Goal: Transaction & Acquisition: Purchase product/service

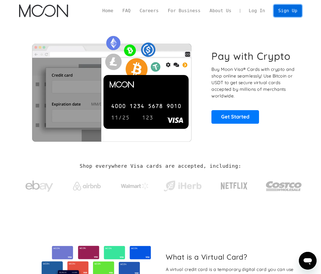
click at [287, 7] on link "Sign Up" at bounding box center [288, 11] width 28 height 12
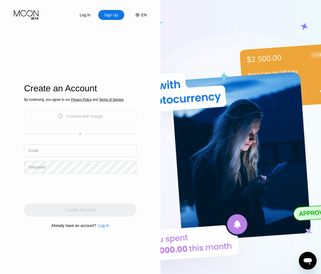
click at [71, 118] on div "Continue with Google" at bounding box center [84, 116] width 37 height 4
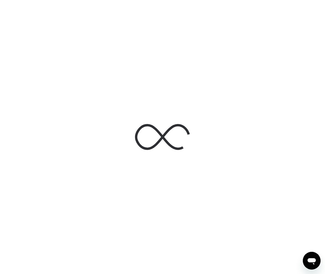
click at [62, 98] on div at bounding box center [162, 137] width 325 height 274
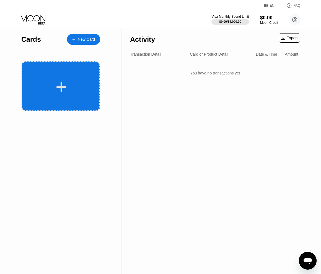
click at [73, 85] on div at bounding box center [61, 87] width 69 height 12
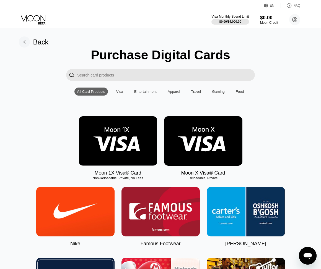
click at [118, 94] on div "Visa" at bounding box center [119, 92] width 7 height 4
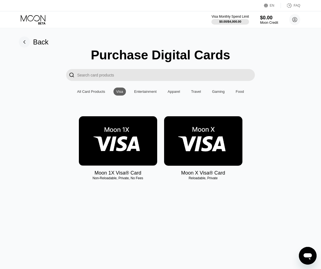
click at [208, 138] on img at bounding box center [203, 141] width 78 height 50
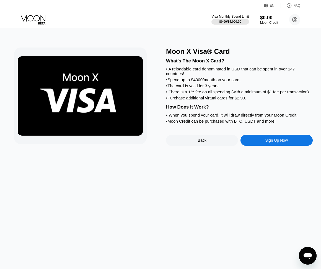
click at [271, 146] on div "Sign Up Now" at bounding box center [276, 140] width 72 height 11
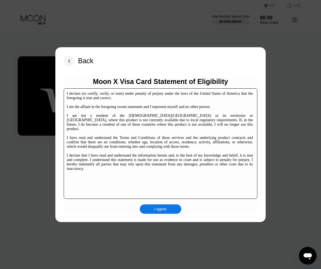
click at [166, 208] on div "I agree" at bounding box center [160, 209] width 12 height 5
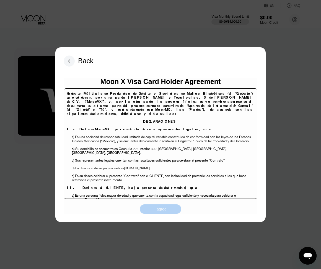
click at [164, 211] on div "I agree" at bounding box center [160, 209] width 12 height 5
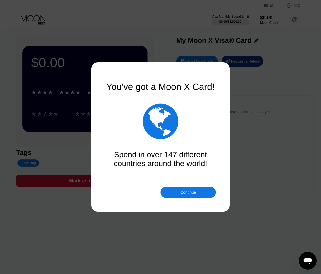
click at [191, 192] on div "Continue" at bounding box center [187, 192] width 15 height 4
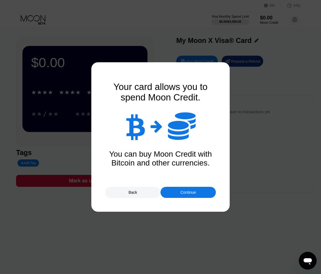
click at [193, 195] on div "Continue" at bounding box center [187, 192] width 55 height 11
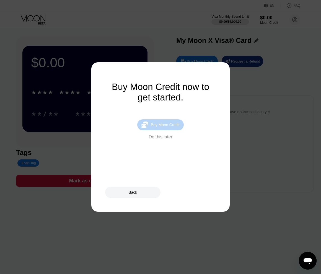
click at [160, 127] on div "Buy Moon Credit" at bounding box center [165, 125] width 29 height 4
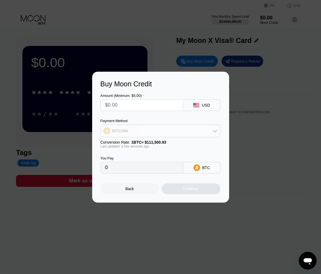
click at [201, 128] on div "BITCOIN" at bounding box center [160, 130] width 119 height 11
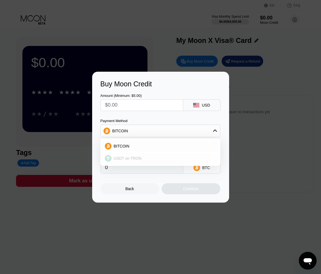
click at [169, 154] on div "USDT on TRON" at bounding box center [160, 158] width 116 height 11
type input "0.00"
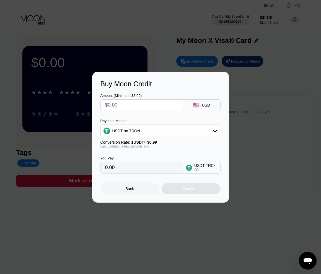
click at [141, 165] on input "0.00" at bounding box center [141, 167] width 73 height 11
click at [111, 116] on div "Amount (Minimum: $5.00) USD Payment Method USDT on TRON Conversion Rate: 1 USDT…" at bounding box center [160, 130] width 120 height 85
click at [135, 169] on input "0.00" at bounding box center [141, 167] width 73 height 11
drag, startPoint x: 136, startPoint y: 169, endPoint x: 103, endPoint y: 163, distance: 32.7
click at [103, 163] on div "You Pay 0.00" at bounding box center [141, 164] width 83 height 17
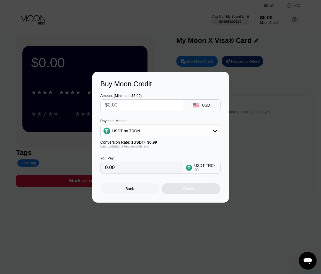
drag, startPoint x: 103, startPoint y: 163, endPoint x: 152, endPoint y: 170, distance: 48.7
click at [152, 170] on input "0.00" at bounding box center [141, 167] width 73 height 11
drag, startPoint x: 152, startPoint y: 170, endPoint x: 133, endPoint y: 171, distance: 18.5
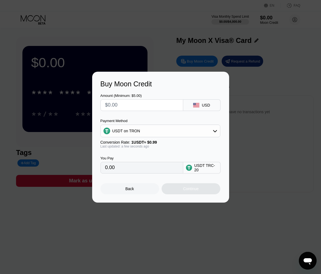
click at [133, 171] on input "0.00" at bounding box center [141, 167] width 73 height 11
click at [214, 169] on div "USDT TRC-20" at bounding box center [205, 167] width 23 height 9
click at [197, 168] on div "USDT TRC-20" at bounding box center [205, 167] width 23 height 9
click at [143, 129] on div "USDT on TRON" at bounding box center [160, 130] width 119 height 11
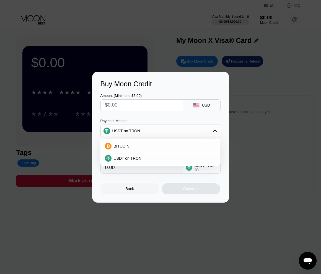
click at [140, 121] on div "Payment Method" at bounding box center [160, 121] width 120 height 4
click at [138, 116] on div "Amount (Minimum: $5.00) USD Payment Method USDT on TRON BITCOIN USDT on TRON Co…" at bounding box center [160, 130] width 120 height 85
click at [149, 130] on div "USDT on TRON" at bounding box center [160, 130] width 119 height 11
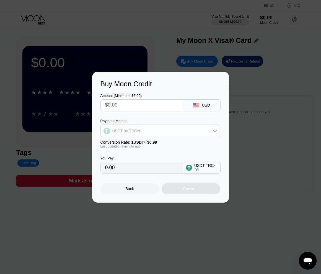
click at [178, 131] on div "USDT on TRON" at bounding box center [160, 130] width 119 height 11
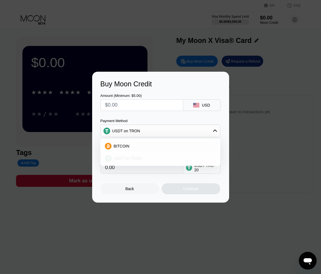
click at [165, 156] on div "USDT on TRON" at bounding box center [164, 158] width 104 height 4
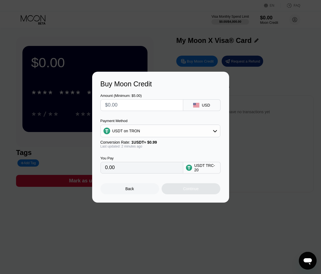
click at [147, 170] on input "0.00" at bounding box center [141, 167] width 73 height 11
click at [147, 169] on input "0.00" at bounding box center [141, 167] width 73 height 11
click at [138, 169] on input "0.00" at bounding box center [141, 167] width 73 height 11
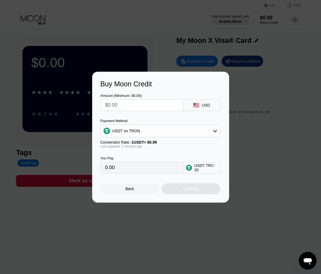
click at [138, 169] on input "0.00" at bounding box center [141, 167] width 73 height 11
drag, startPoint x: 138, startPoint y: 169, endPoint x: 130, endPoint y: 151, distance: 20.2
click at [130, 151] on div "You Pay 0.00 USDT TRC-20" at bounding box center [160, 160] width 120 height 25
click at [129, 103] on input "text" at bounding box center [141, 105] width 73 height 11
type input "$2"
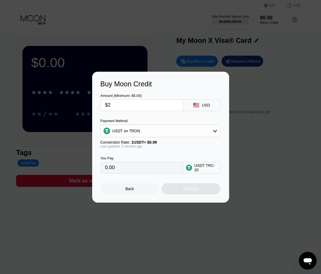
type input "2.02"
type input "$25"
type input "25.25"
type input "$250"
type input "252.53"
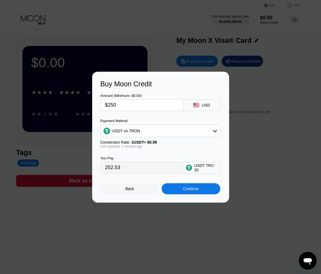
type input "$250"
click at [194, 189] on div "Continue" at bounding box center [190, 188] width 15 height 4
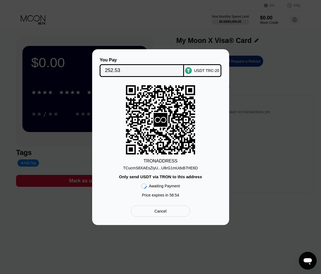
click at [161, 169] on div "TCucmS8XAEsZiyU...U8rG1mUdxB7HE6D" at bounding box center [160, 168] width 75 height 4
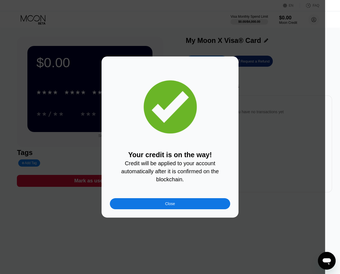
click at [190, 209] on div "Close" at bounding box center [170, 203] width 120 height 11
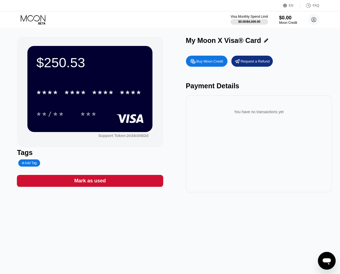
click at [34, 15] on icon at bounding box center [34, 20] width 26 height 10
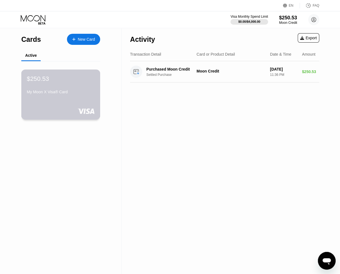
click at [49, 92] on div "My Moon X Visa® Card" at bounding box center [61, 92] width 68 height 4
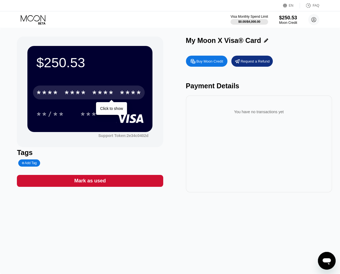
click at [106, 92] on div "* * * *" at bounding box center [103, 93] width 22 height 9
click at [97, 95] on div "* * * *" at bounding box center [103, 93] width 22 height 9
